Goal: Information Seeking & Learning: Find specific fact

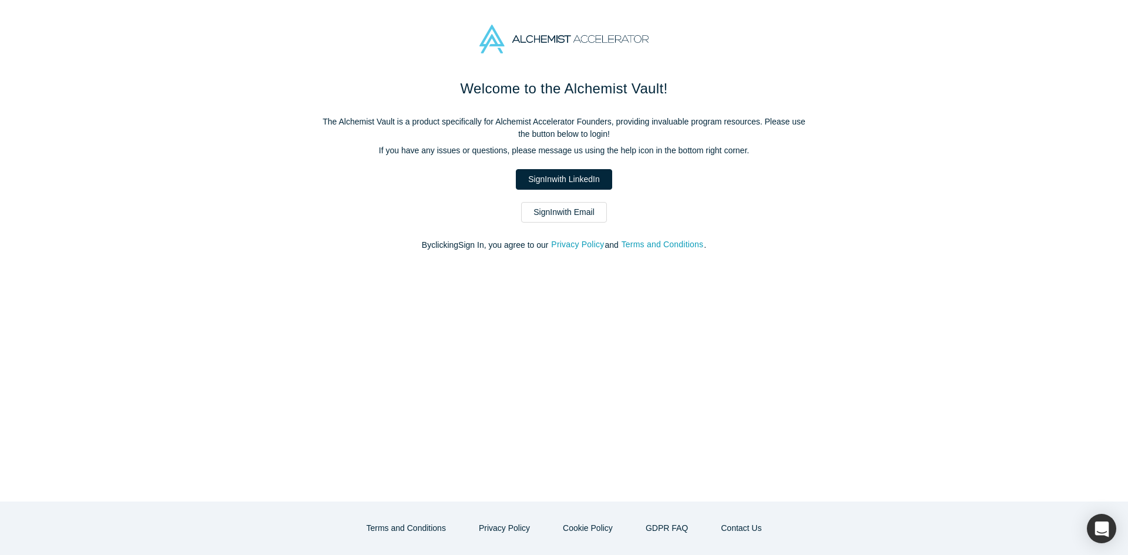
click at [560, 220] on link "Sign In with Email" at bounding box center [564, 212] width 86 height 21
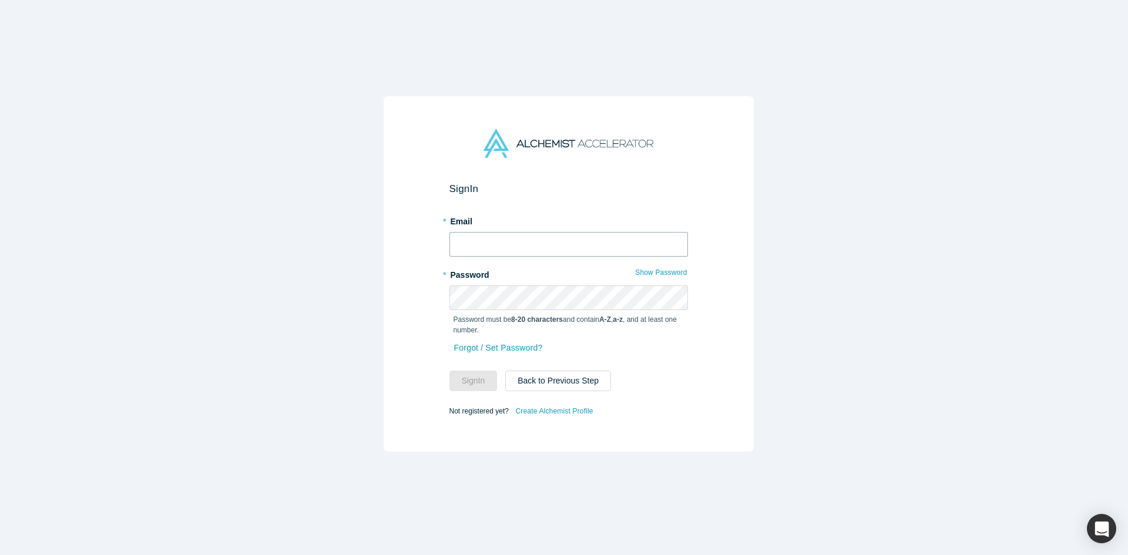
click at [558, 240] on input "text" at bounding box center [568, 244] width 238 height 25
click at [551, 238] on input "text" at bounding box center [568, 244] width 238 height 25
type input "[EMAIL_ADDRESS][DOMAIN_NAME]"
click at [449, 371] on button "Sign In" at bounding box center [473, 381] width 48 height 21
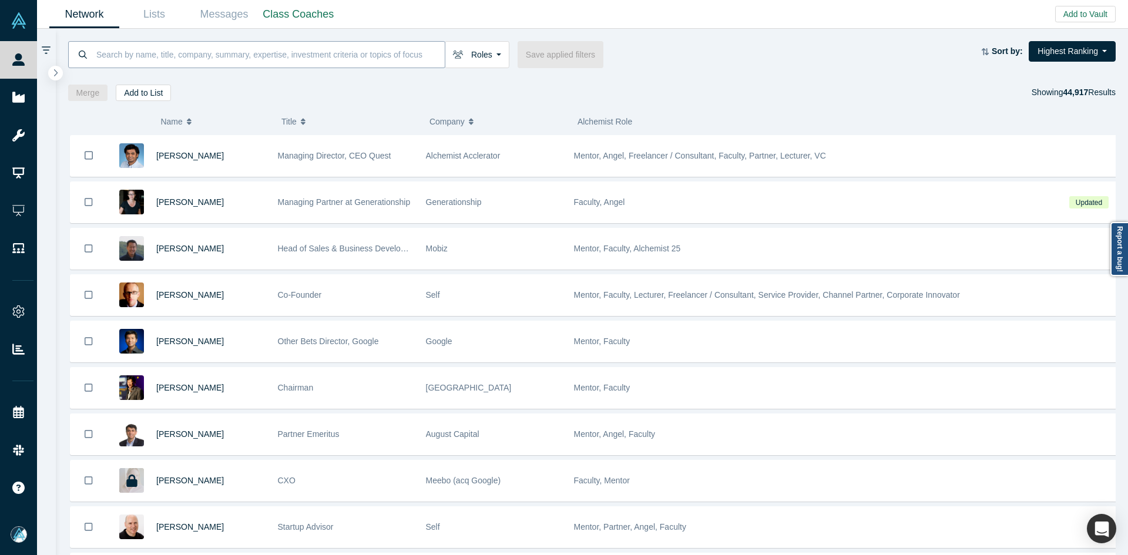
click at [355, 47] on input at bounding box center [269, 55] width 349 height 28
paste input "[PERSON_NAME]"
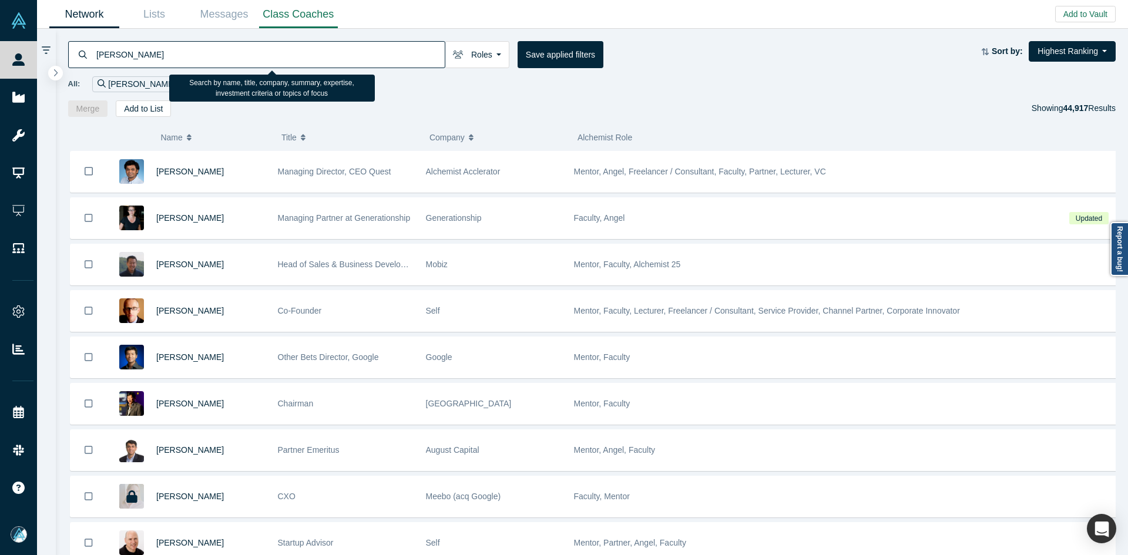
type input "[PERSON_NAME]"
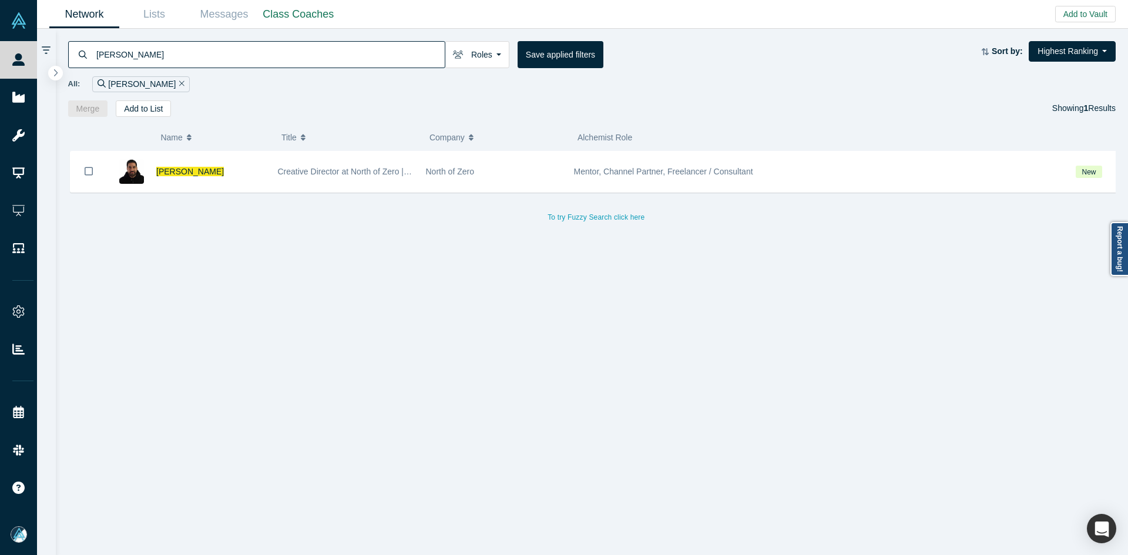
drag, startPoint x: 178, startPoint y: 175, endPoint x: 196, endPoint y: 119, distance: 58.7
click at [178, 175] on span "[PERSON_NAME]" at bounding box center [190, 171] width 68 height 9
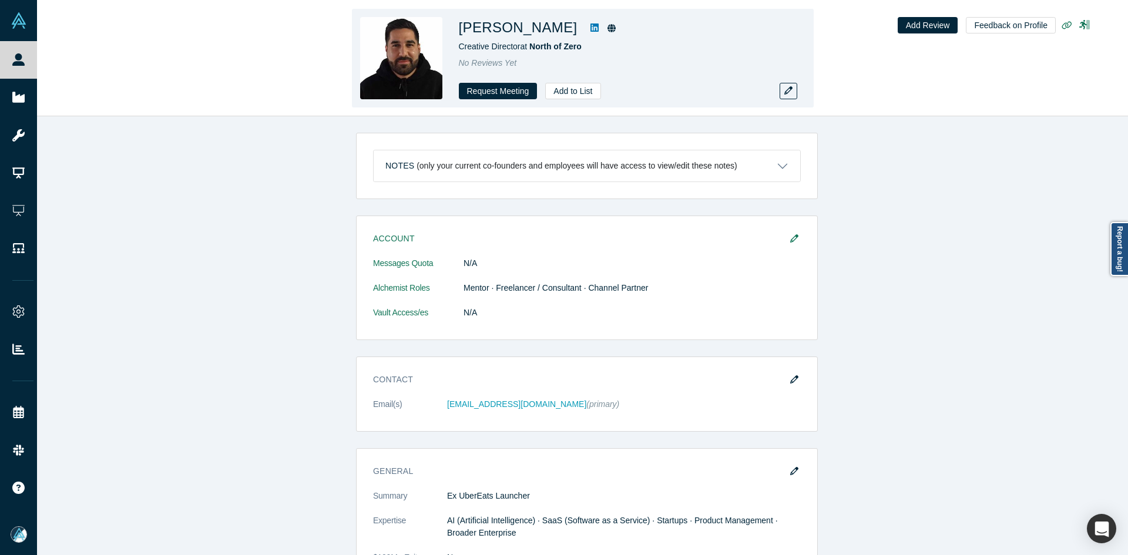
click at [590, 28] on icon at bounding box center [594, 27] width 8 height 9
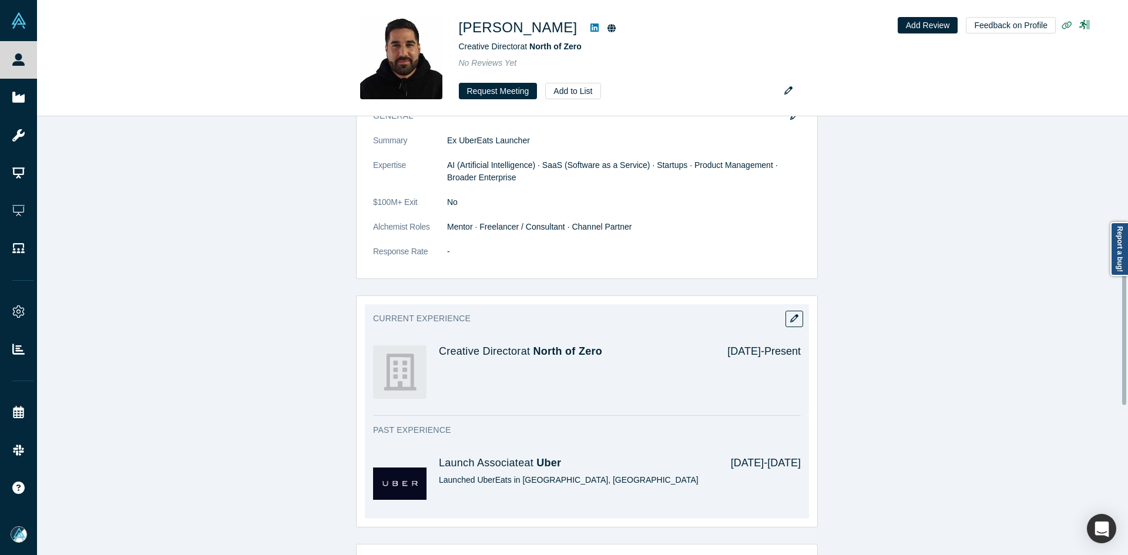
scroll to position [120, 0]
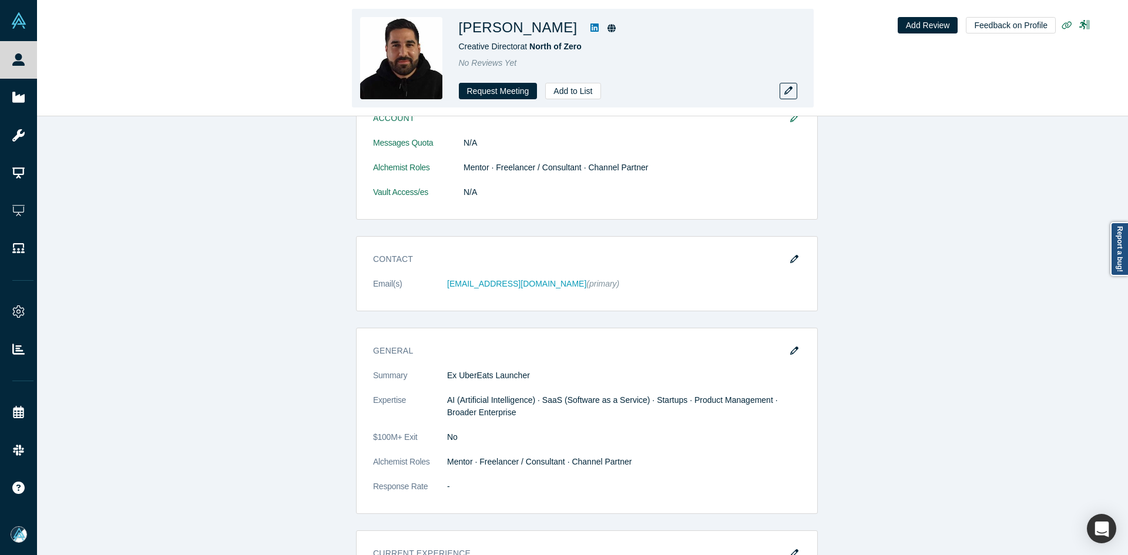
click at [520, 28] on h1 "[PERSON_NAME]" at bounding box center [518, 27] width 119 height 21
copy div "[PERSON_NAME]"
